Goal: Task Accomplishment & Management: Complete application form

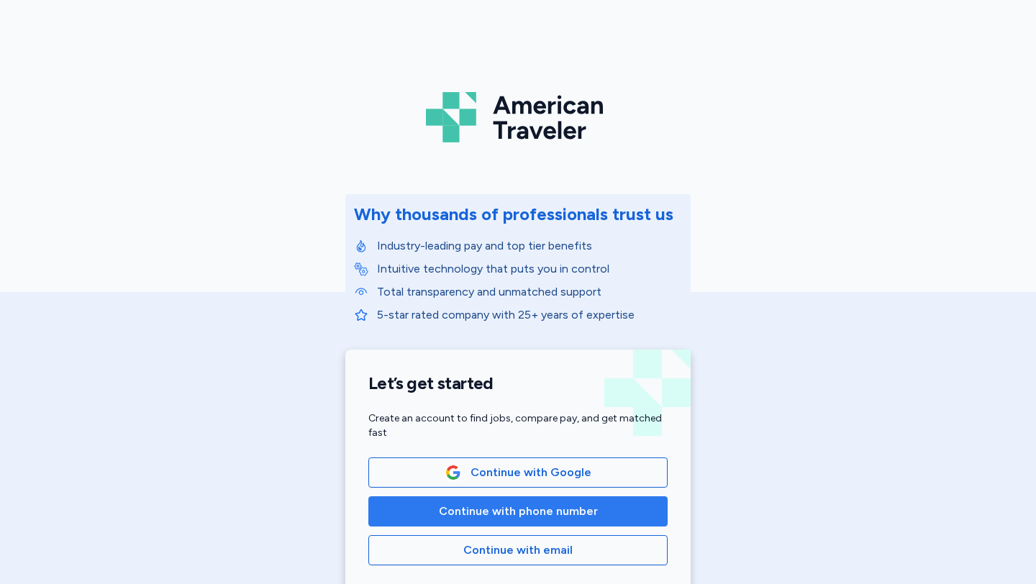
click at [515, 523] on button "Continue with phone number" at bounding box center [518, 512] width 299 height 30
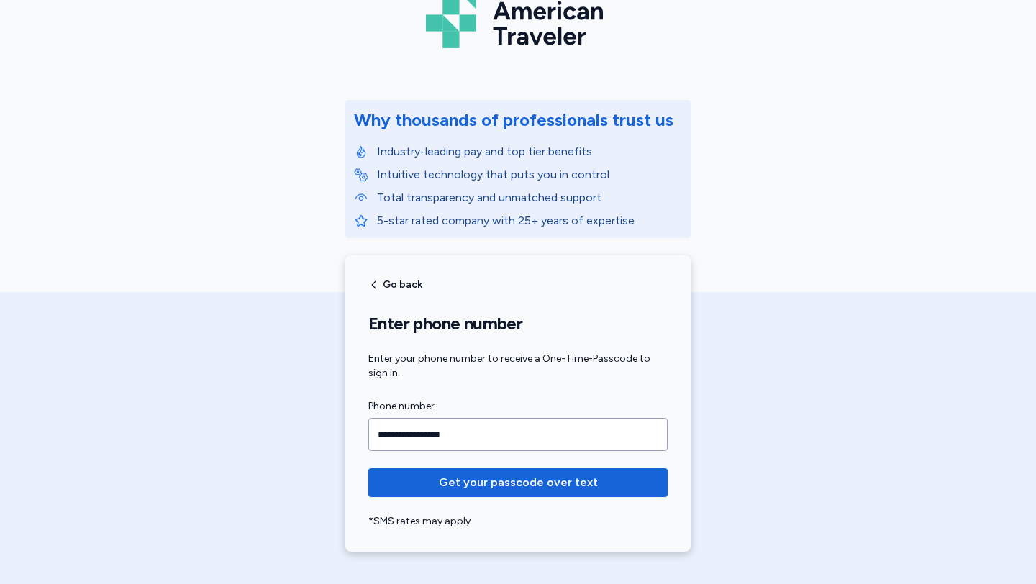
scroll to position [94, 0]
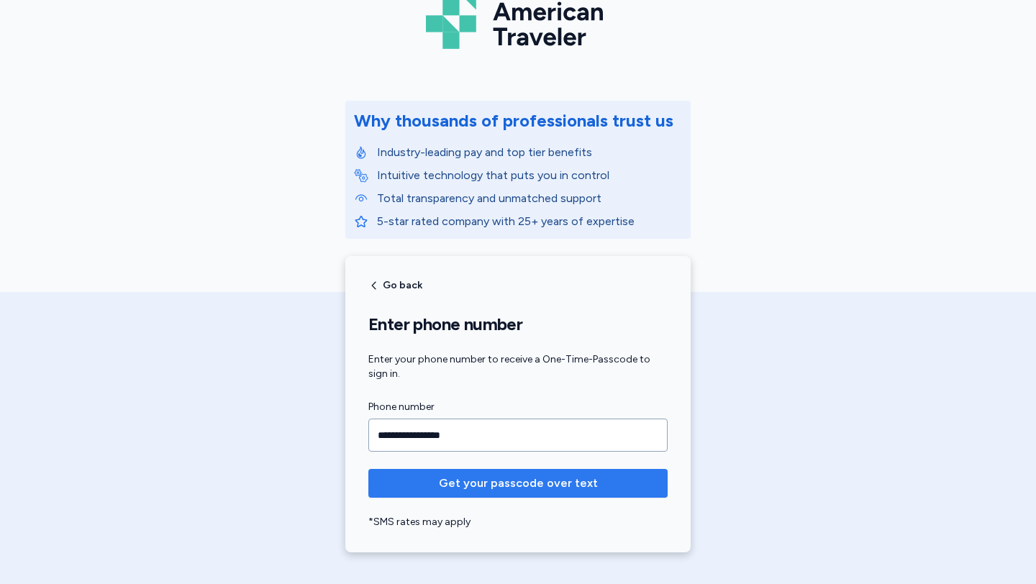
type input "**********"
click at [535, 482] on span "Get your passcode over text" at bounding box center [518, 483] width 159 height 17
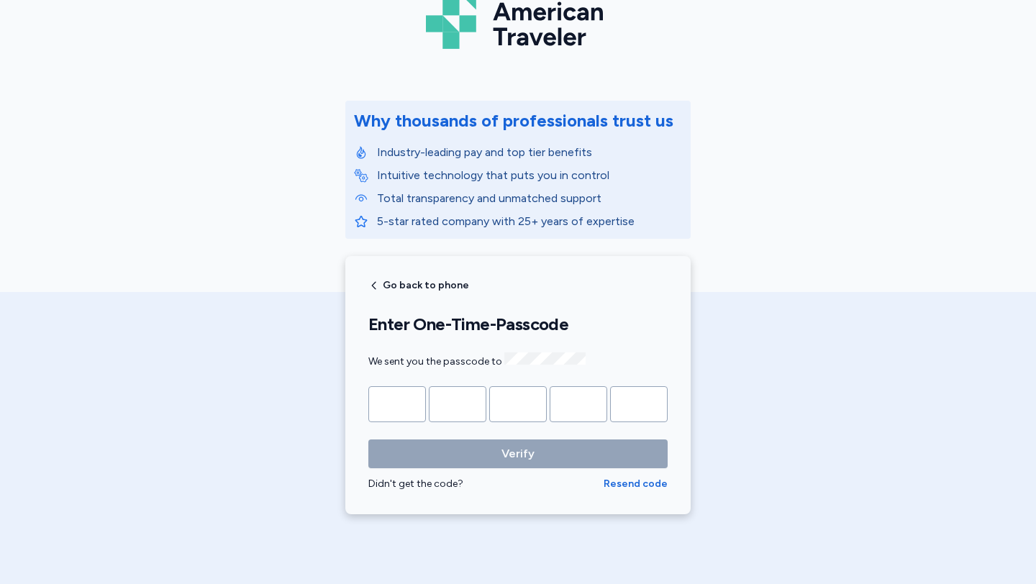
type input "*"
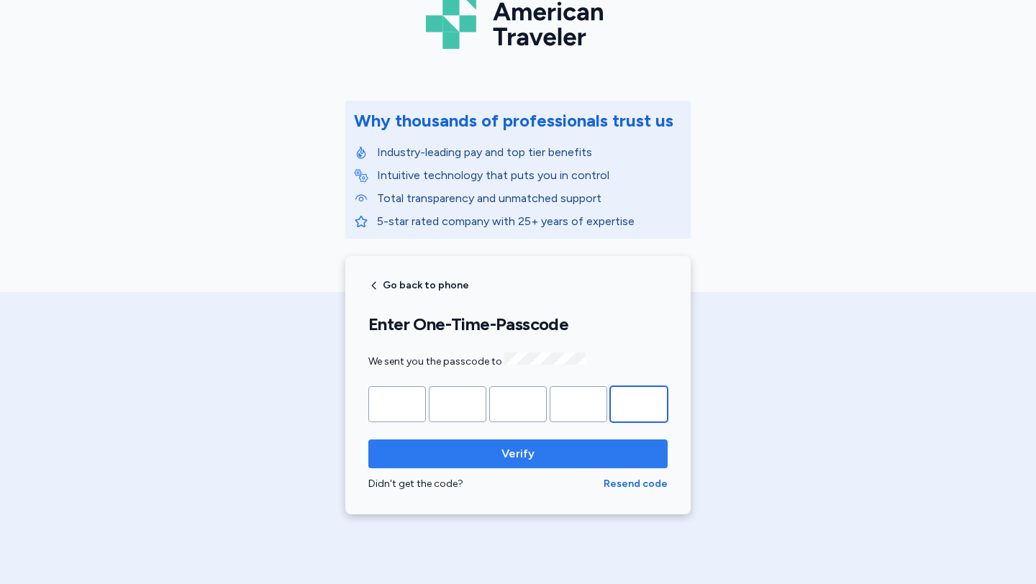
type input "*"
click at [551, 447] on span "Verify" at bounding box center [518, 454] width 276 height 17
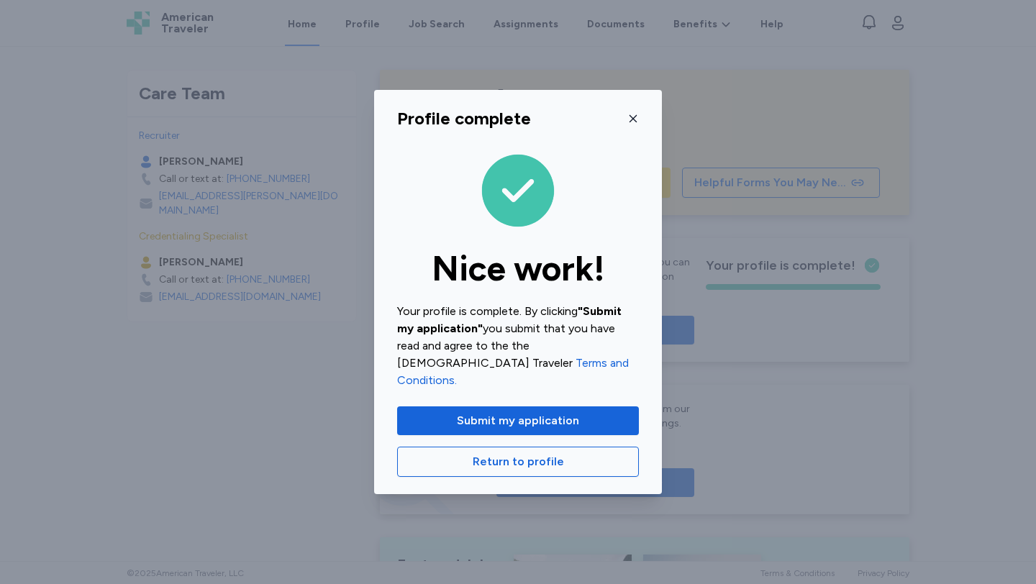
click at [635, 125] on icon "button" at bounding box center [634, 119] width 12 height 12
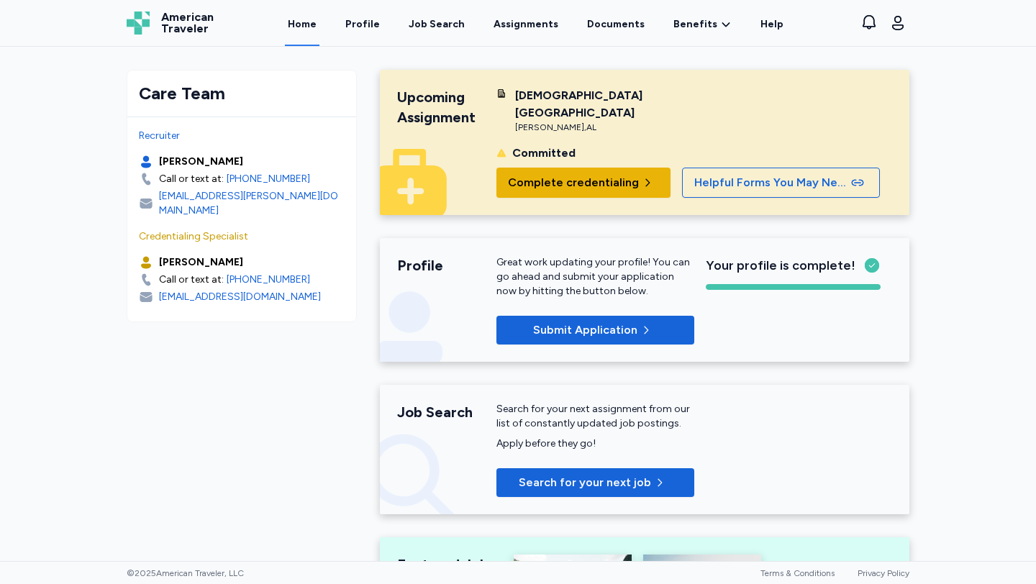
click at [559, 174] on span "Complete credentialing" at bounding box center [573, 182] width 131 height 17
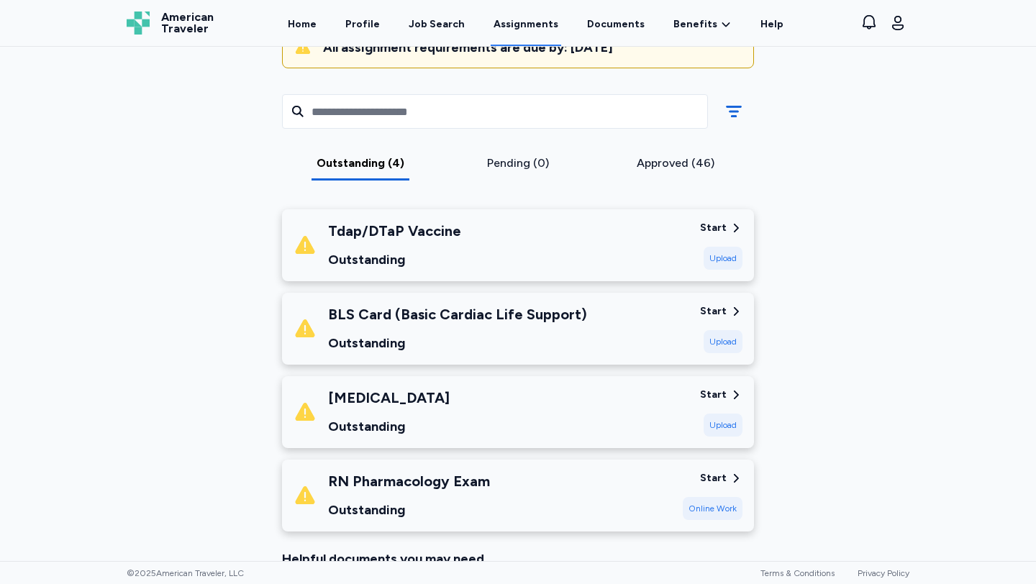
scroll to position [271, 0]
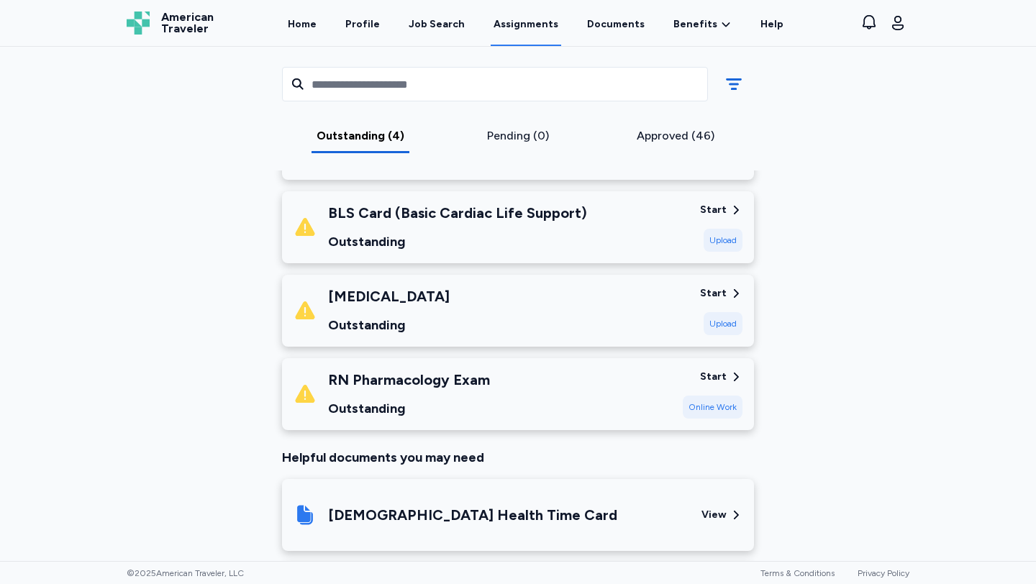
click at [714, 377] on div "Start" at bounding box center [713, 377] width 27 height 14
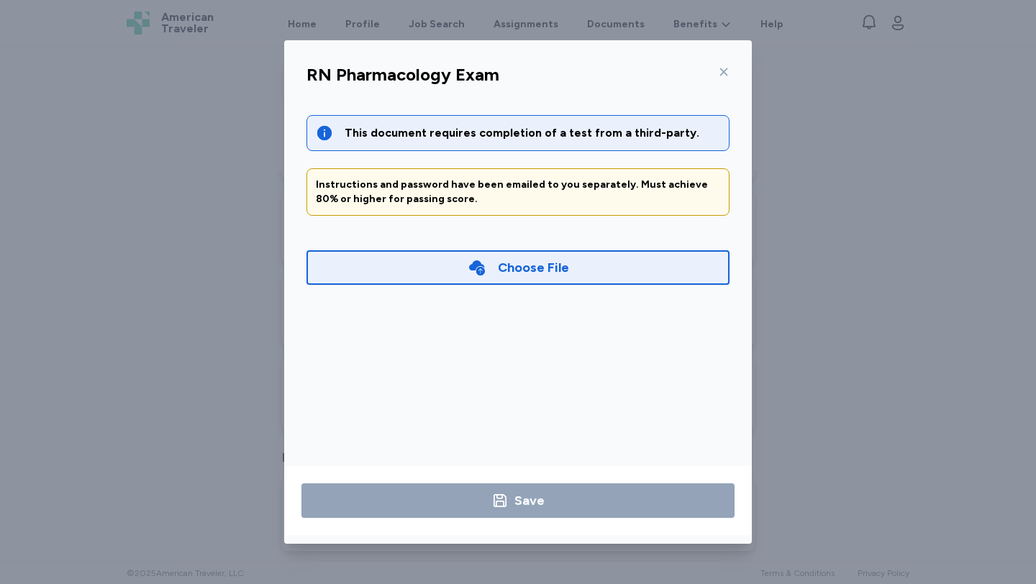
click at [553, 268] on div "Choose File" at bounding box center [533, 268] width 71 height 20
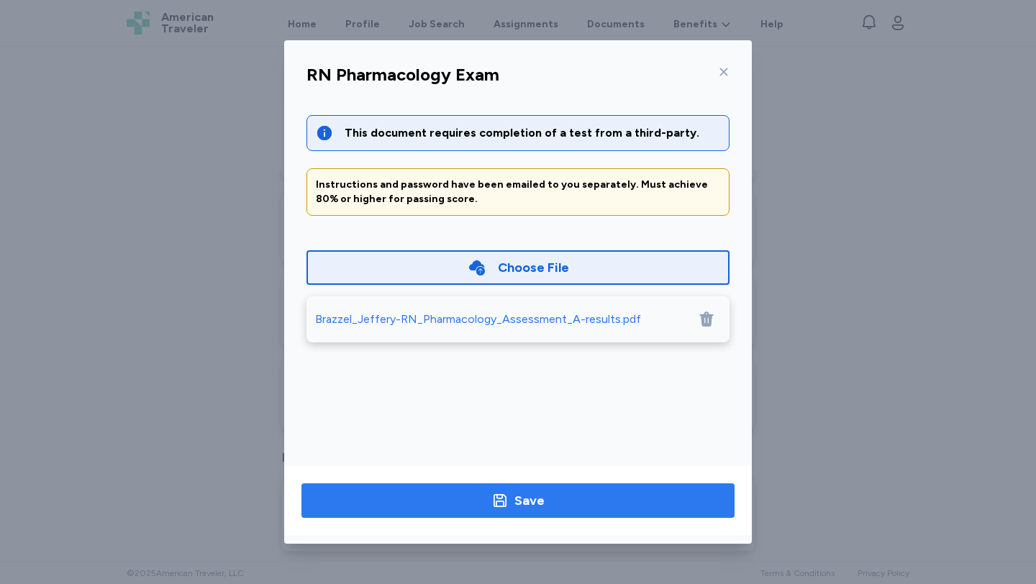
click at [529, 508] on div "Save" at bounding box center [530, 501] width 30 height 20
